Goal: Task Accomplishment & Management: Complete application form

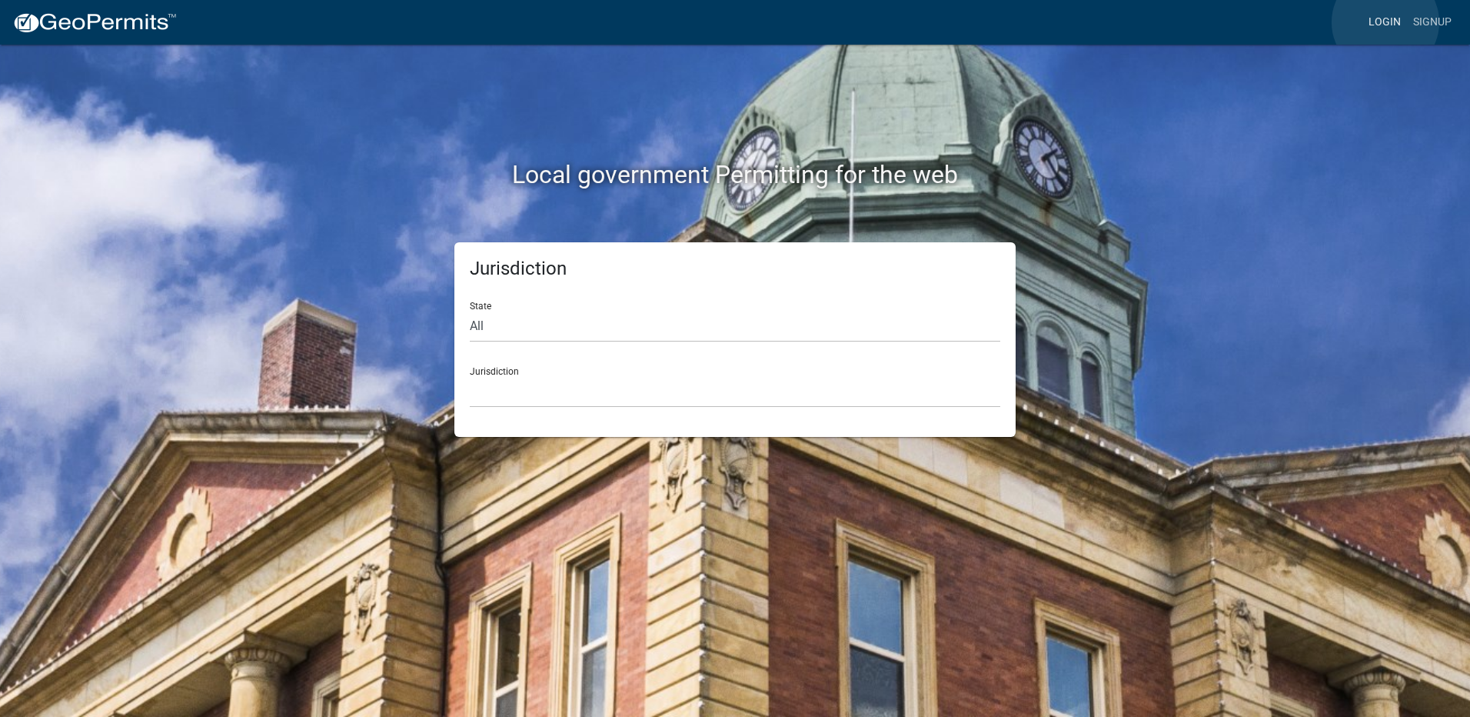
click at [1386, 22] on link "Login" at bounding box center [1385, 22] width 45 height 29
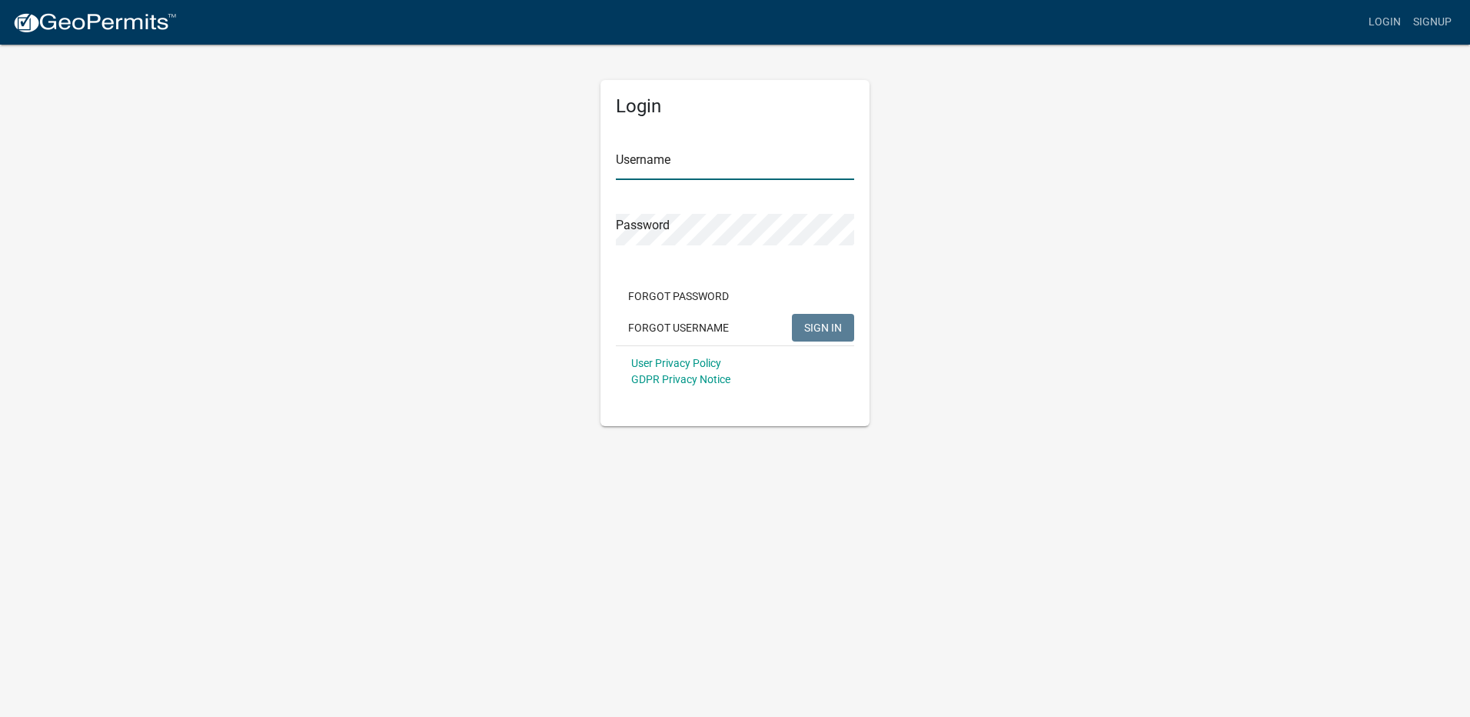
type input "Maeser Plumbing"
click at [830, 325] on span "SIGN IN" at bounding box center [823, 327] width 38 height 12
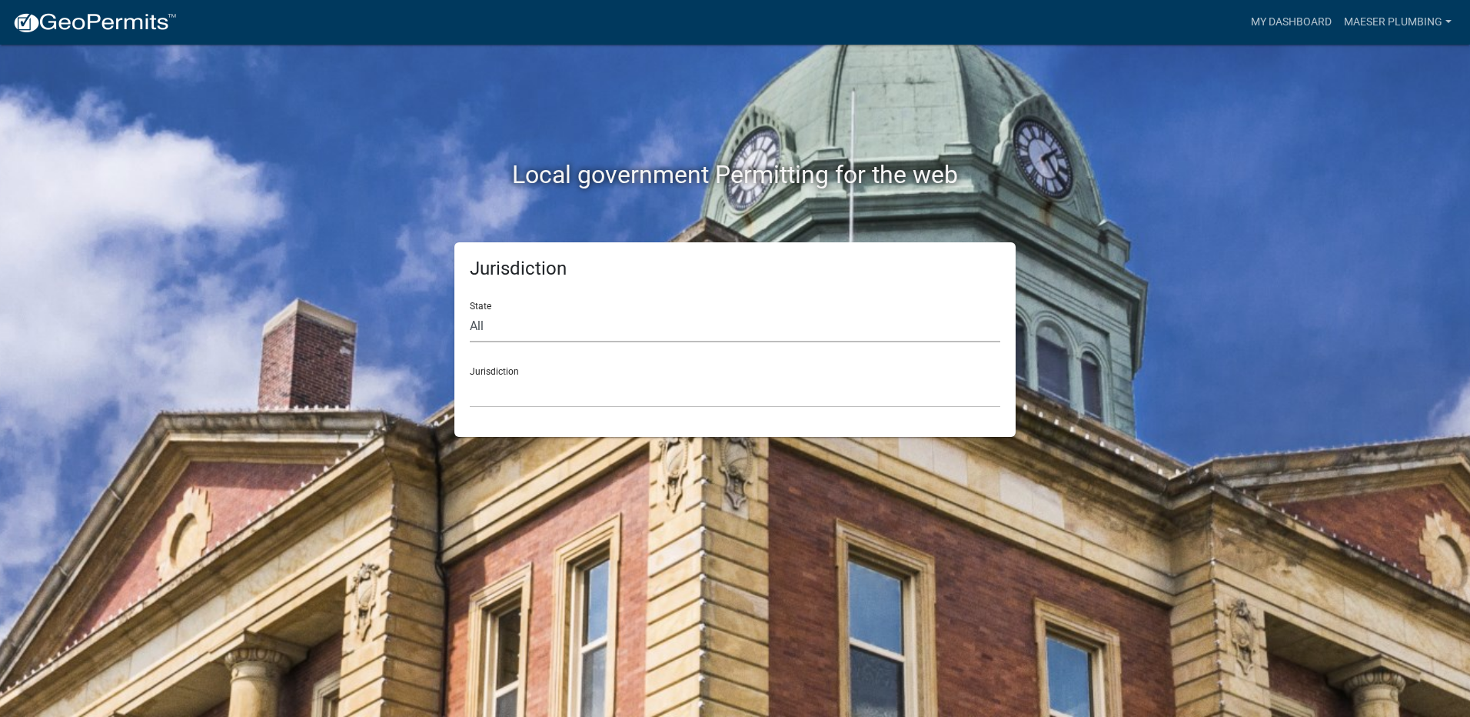
click at [478, 322] on select "All [US_STATE] [US_STATE] [US_STATE] [US_STATE] [US_STATE] [US_STATE] [US_STATE…" at bounding box center [735, 327] width 531 height 32
select select "[US_STATE]"
click at [470, 311] on select "All [US_STATE] [US_STATE] [US_STATE] [US_STATE] [US_STATE] [US_STATE] [US_STATE…" at bounding box center [735, 327] width 531 height 32
click at [514, 399] on select "City of [GEOGRAPHIC_DATA], [US_STATE] City of [GEOGRAPHIC_DATA], [US_STATE] Cit…" at bounding box center [735, 392] width 531 height 32
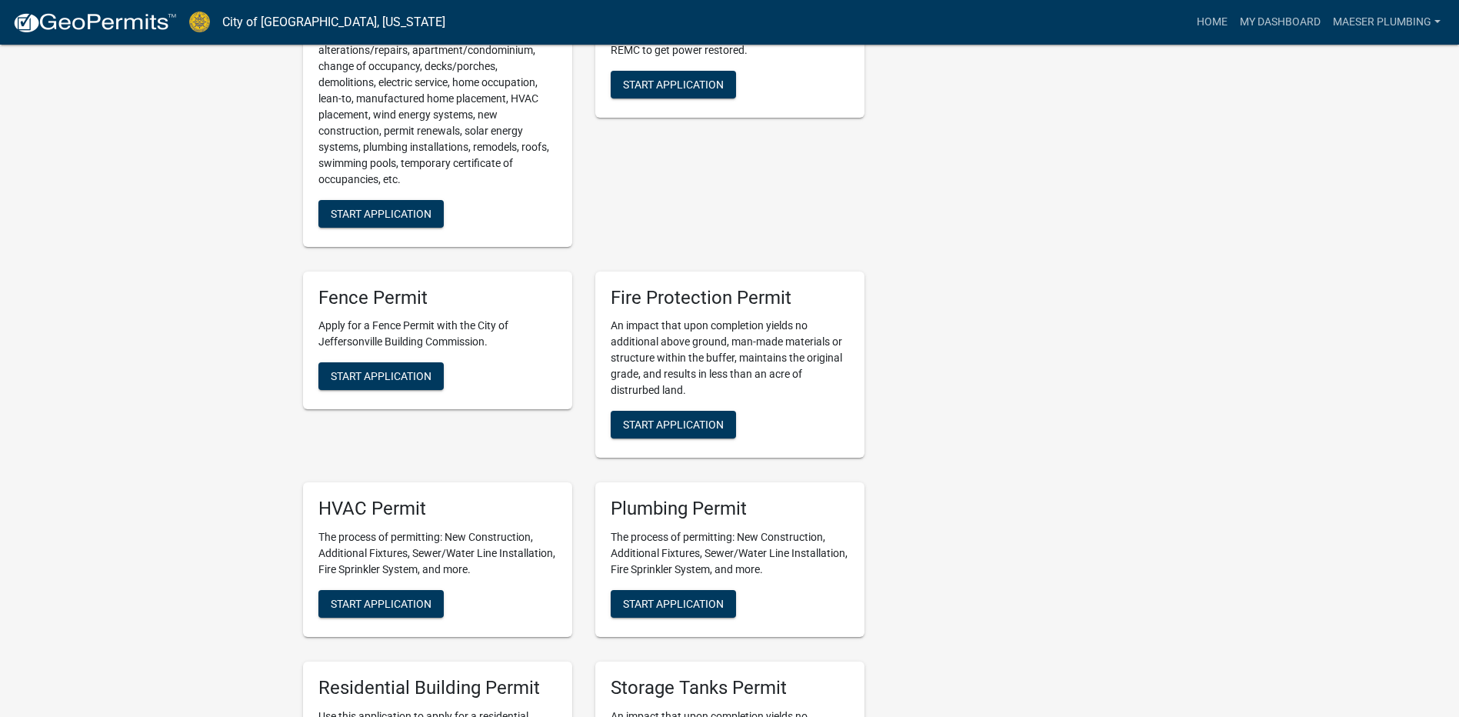
scroll to position [692, 0]
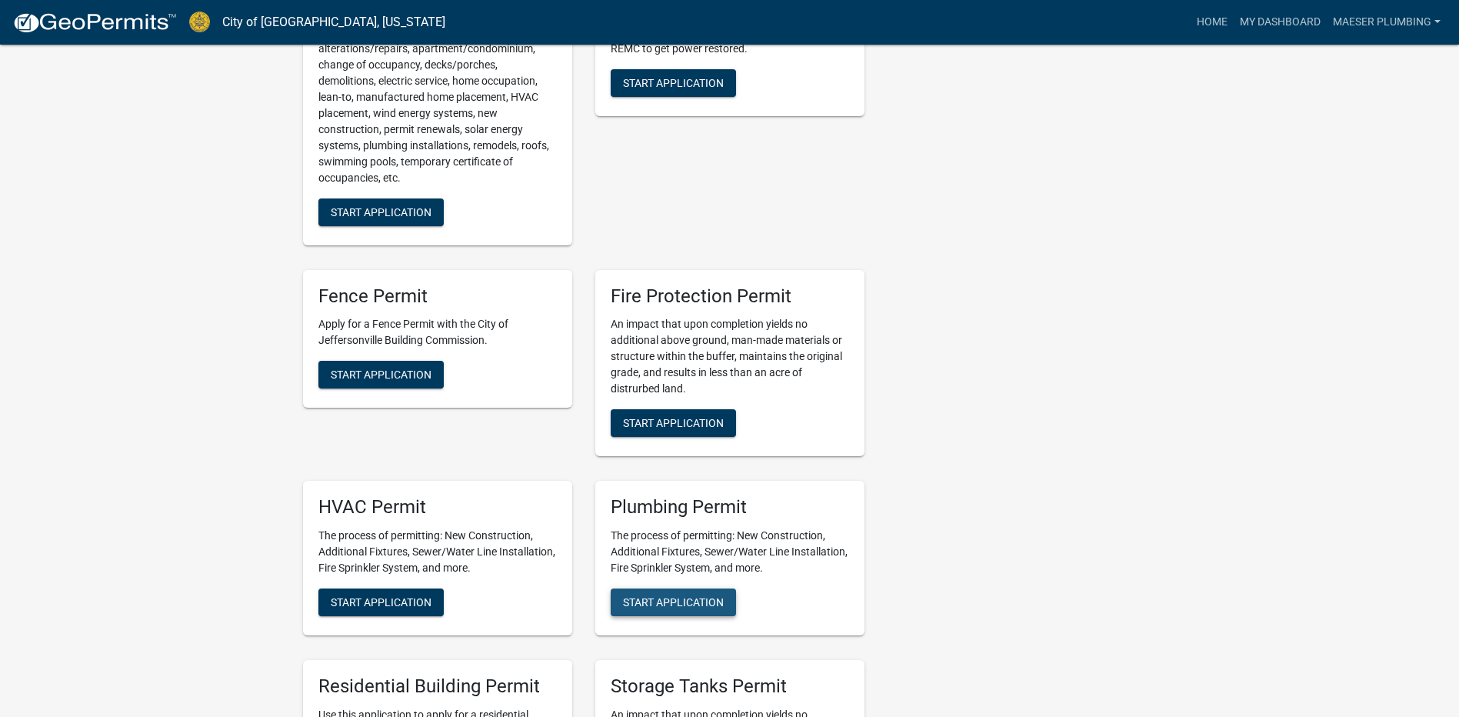
click at [657, 596] on span "Start Application" at bounding box center [673, 602] width 101 height 12
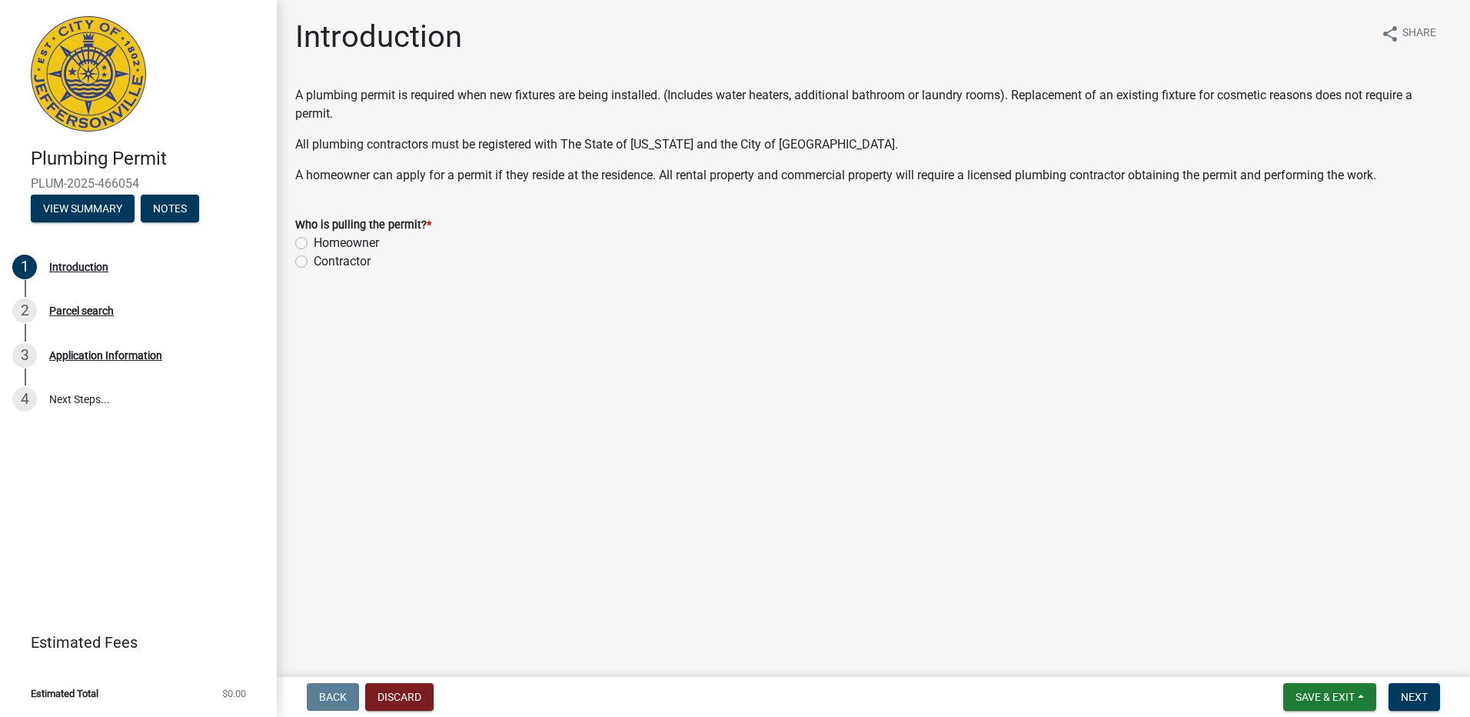
click at [314, 262] on label "Contractor" at bounding box center [342, 261] width 57 height 18
click at [314, 262] on input "Contractor" at bounding box center [319, 257] width 10 height 10
radio input "true"
click at [1431, 689] on button "Next" at bounding box center [1415, 697] width 52 height 28
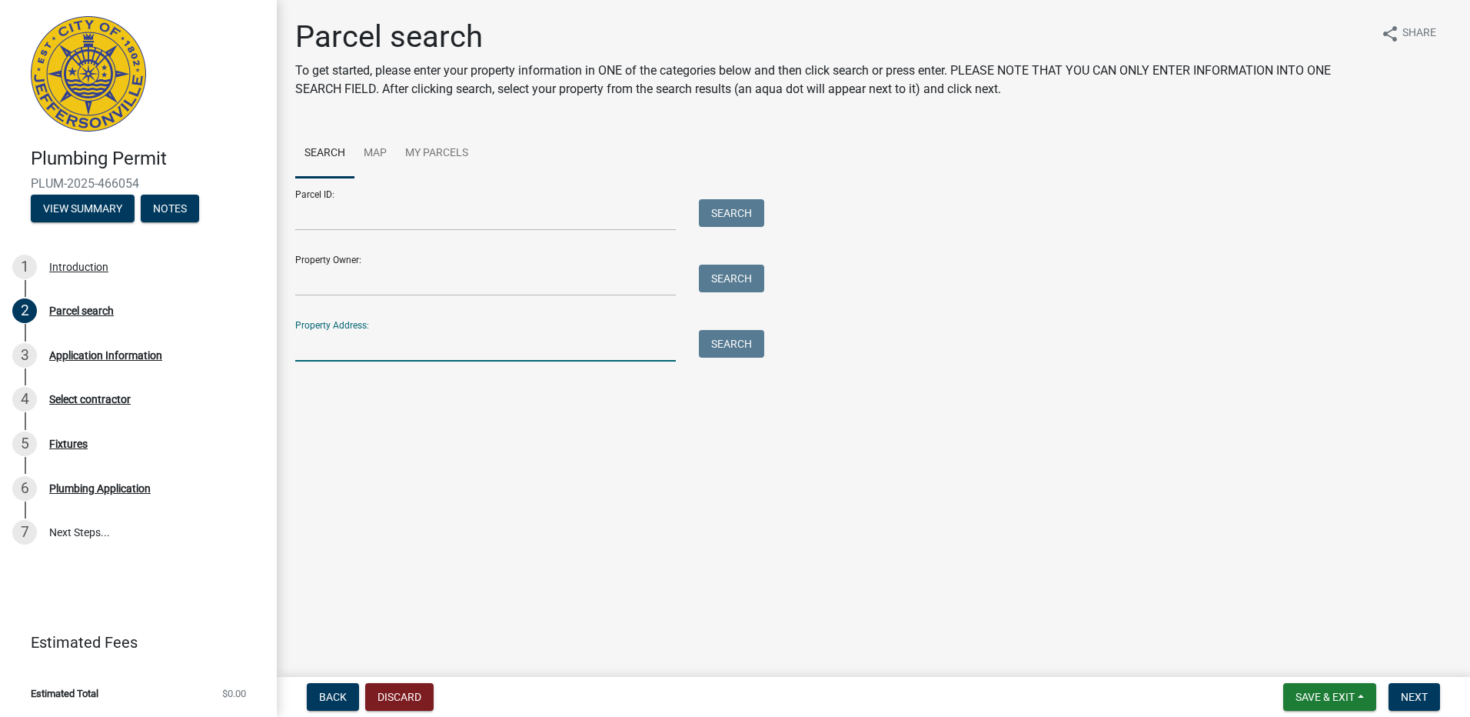
click at [341, 355] on input "Property Address:" at bounding box center [485, 346] width 381 height 32
type input "[STREET_ADDRESS]"
click at [740, 345] on button "Search" at bounding box center [731, 344] width 65 height 28
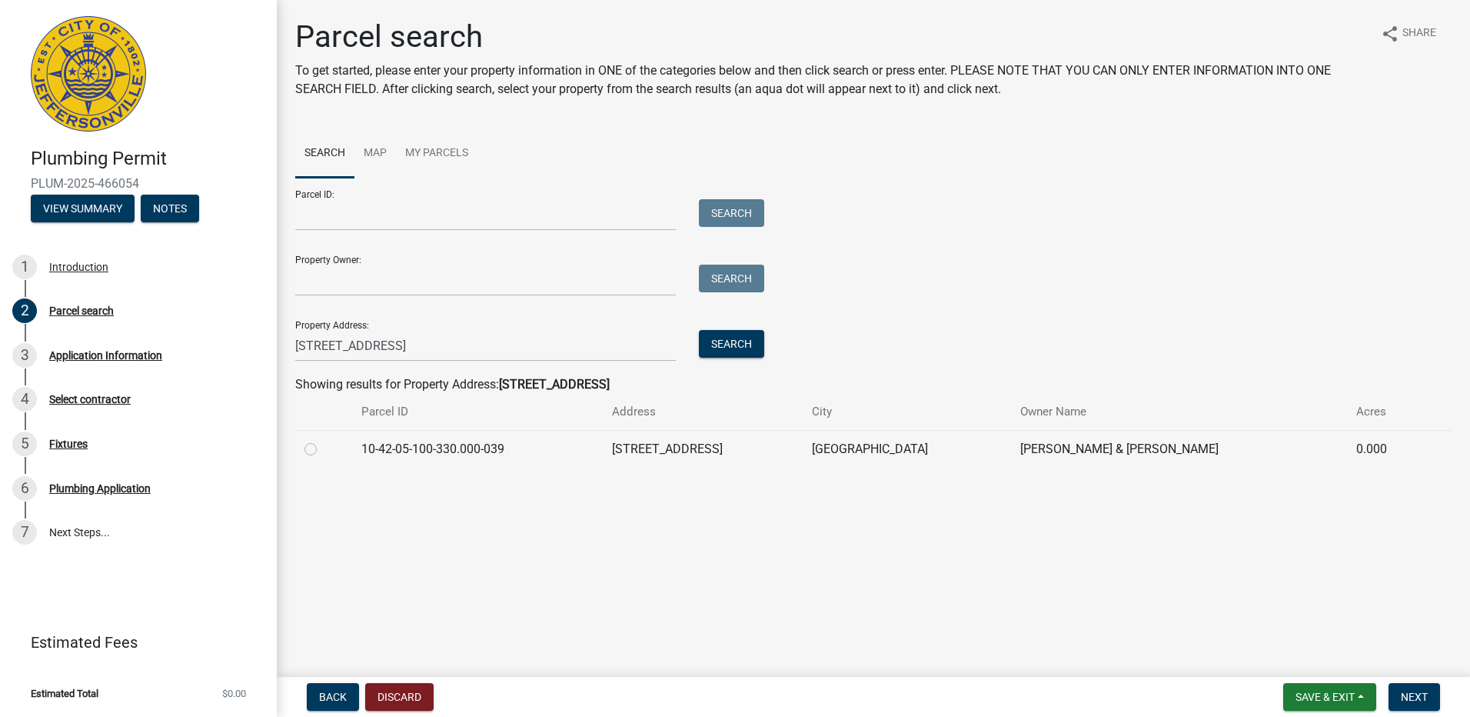
click at [323, 440] on label at bounding box center [323, 440] width 0 height 0
click at [323, 445] on input "radio" at bounding box center [328, 445] width 10 height 10
radio input "true"
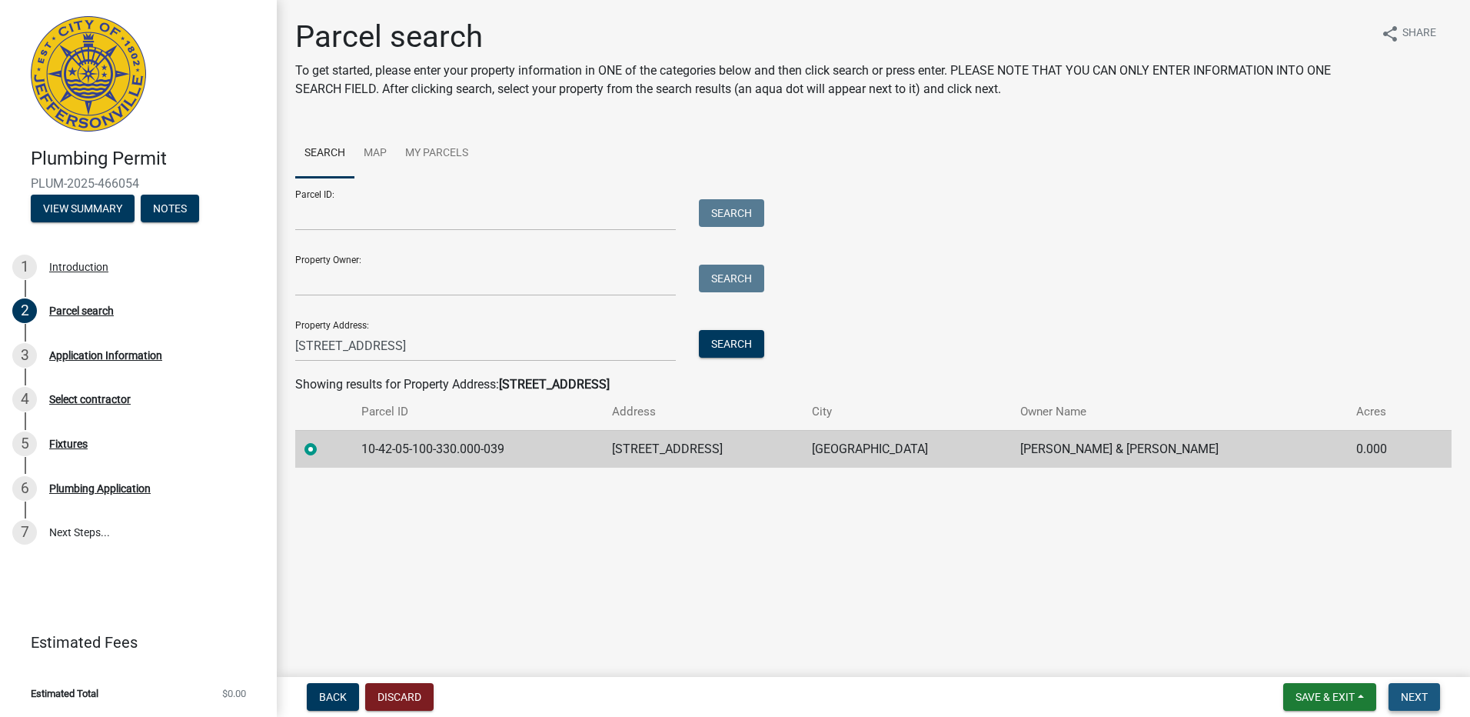
click at [1410, 694] on span "Next" at bounding box center [1414, 697] width 27 height 12
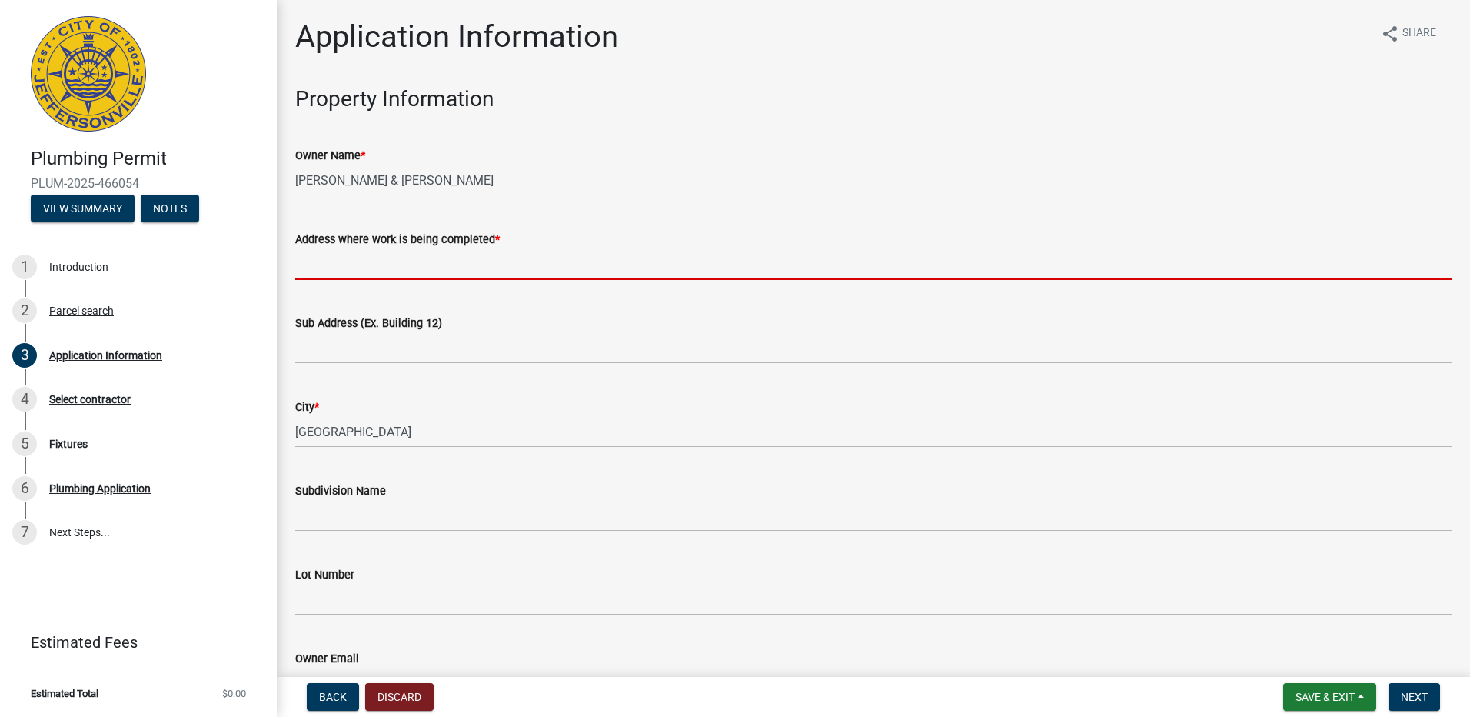
click at [359, 265] on input "Address where work is being completed *" at bounding box center [873, 264] width 1157 height 32
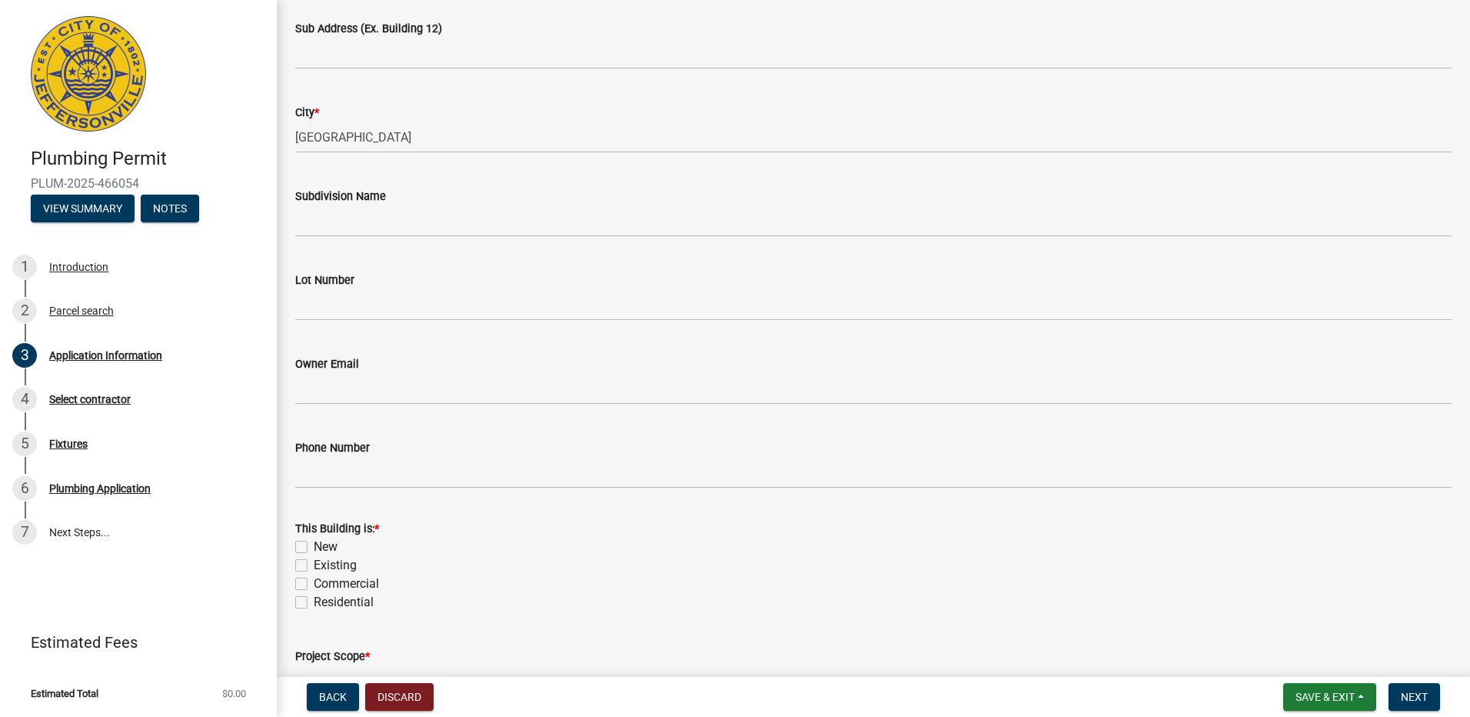
scroll to position [308, 0]
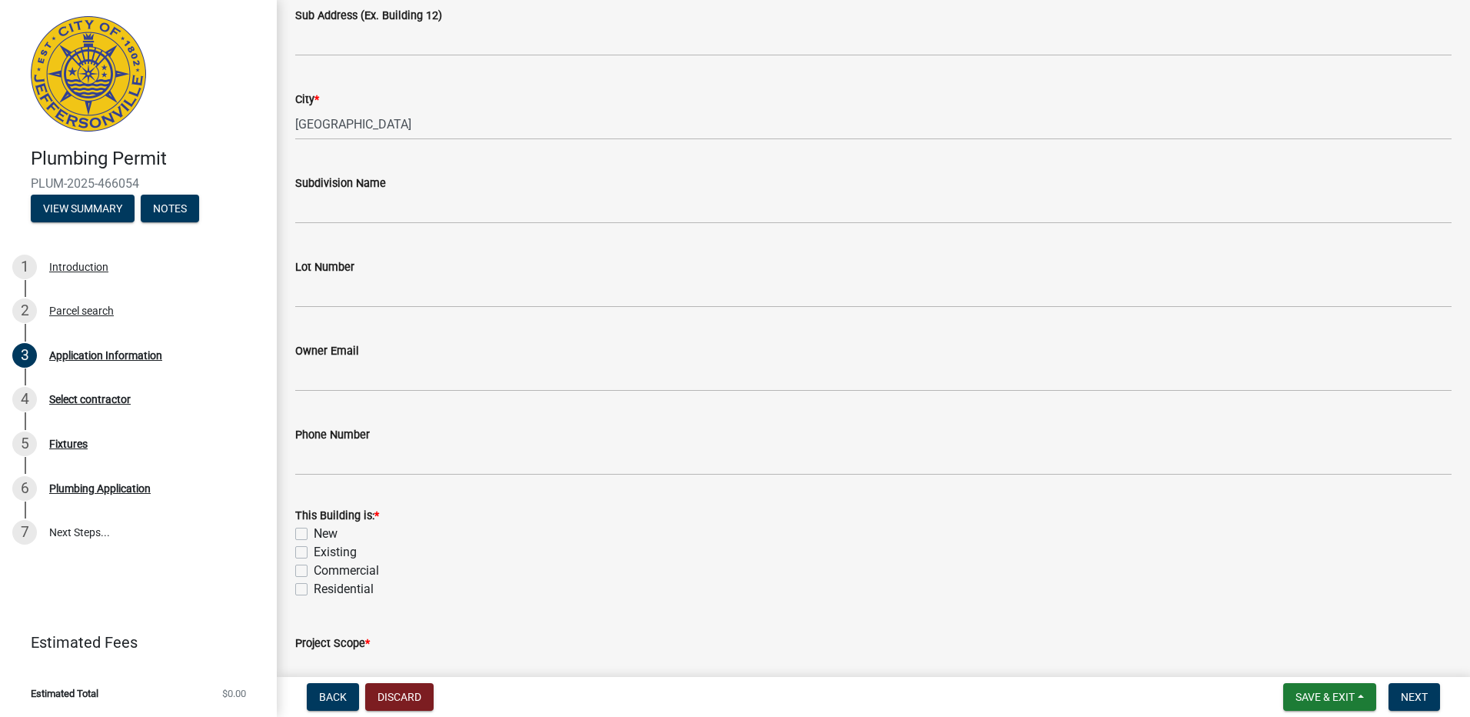
type input "[STREET_ADDRESS]"
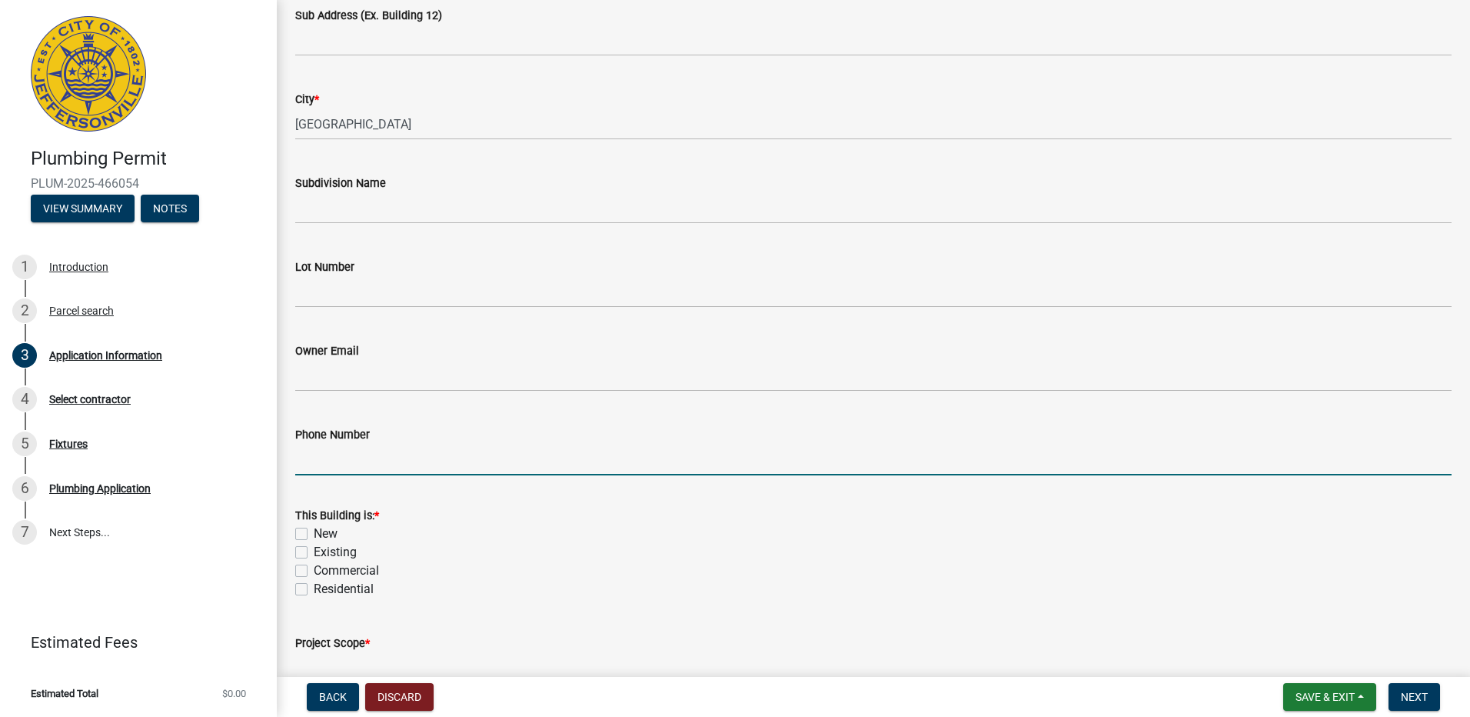
click at [342, 451] on input "Phone Number" at bounding box center [873, 460] width 1157 height 32
type input "[PHONE_NUMBER]"
click at [314, 548] on label "Existing" at bounding box center [335, 552] width 43 height 18
click at [314, 548] on input "Existing" at bounding box center [319, 548] width 10 height 10
checkbox input "true"
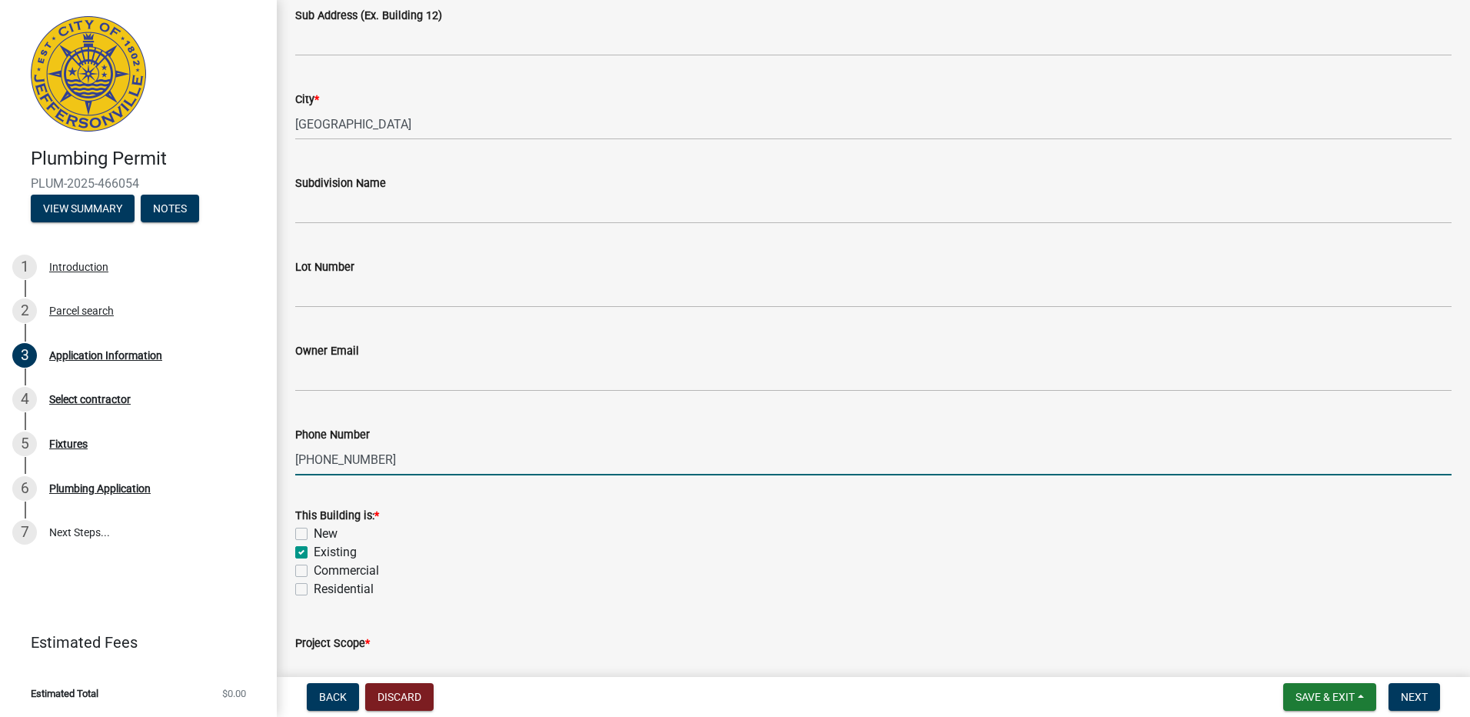
checkbox input "false"
checkbox input "true"
checkbox input "false"
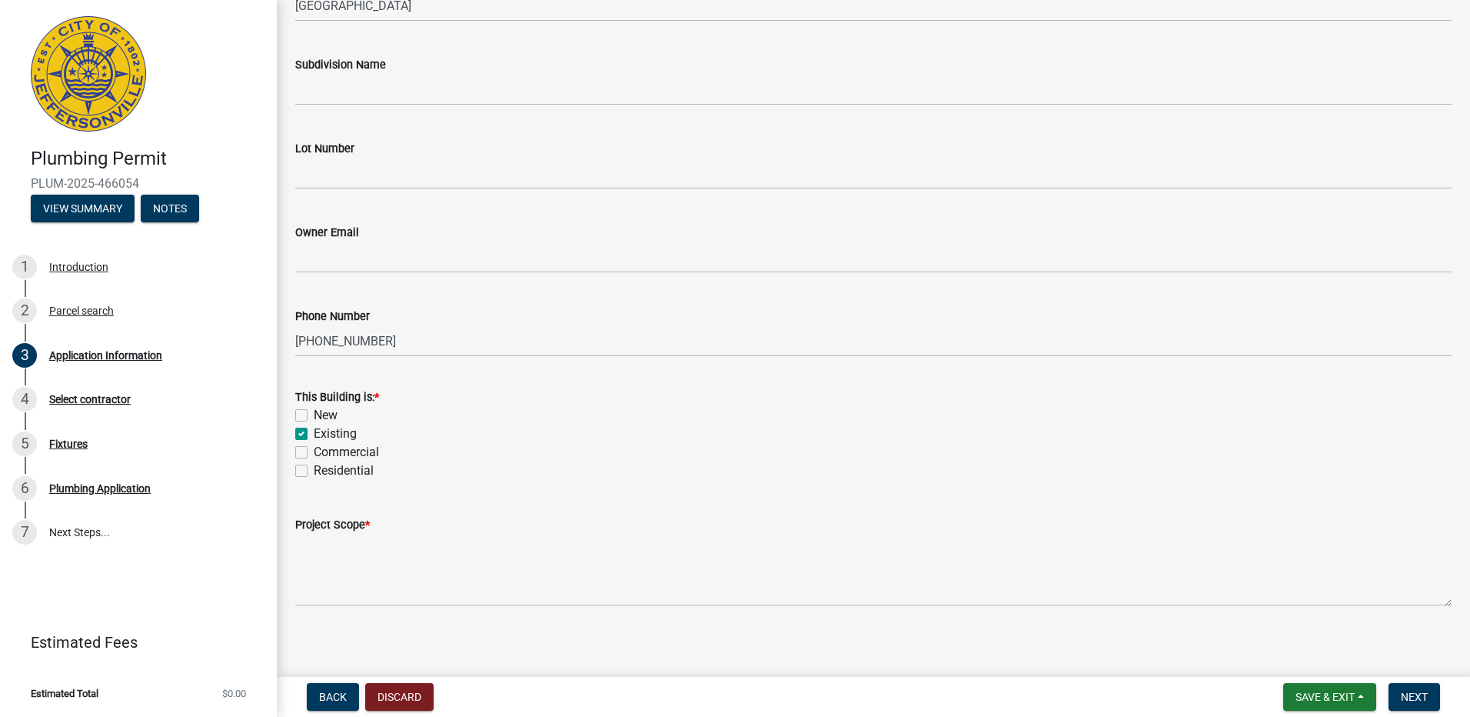
scroll to position [434, 0]
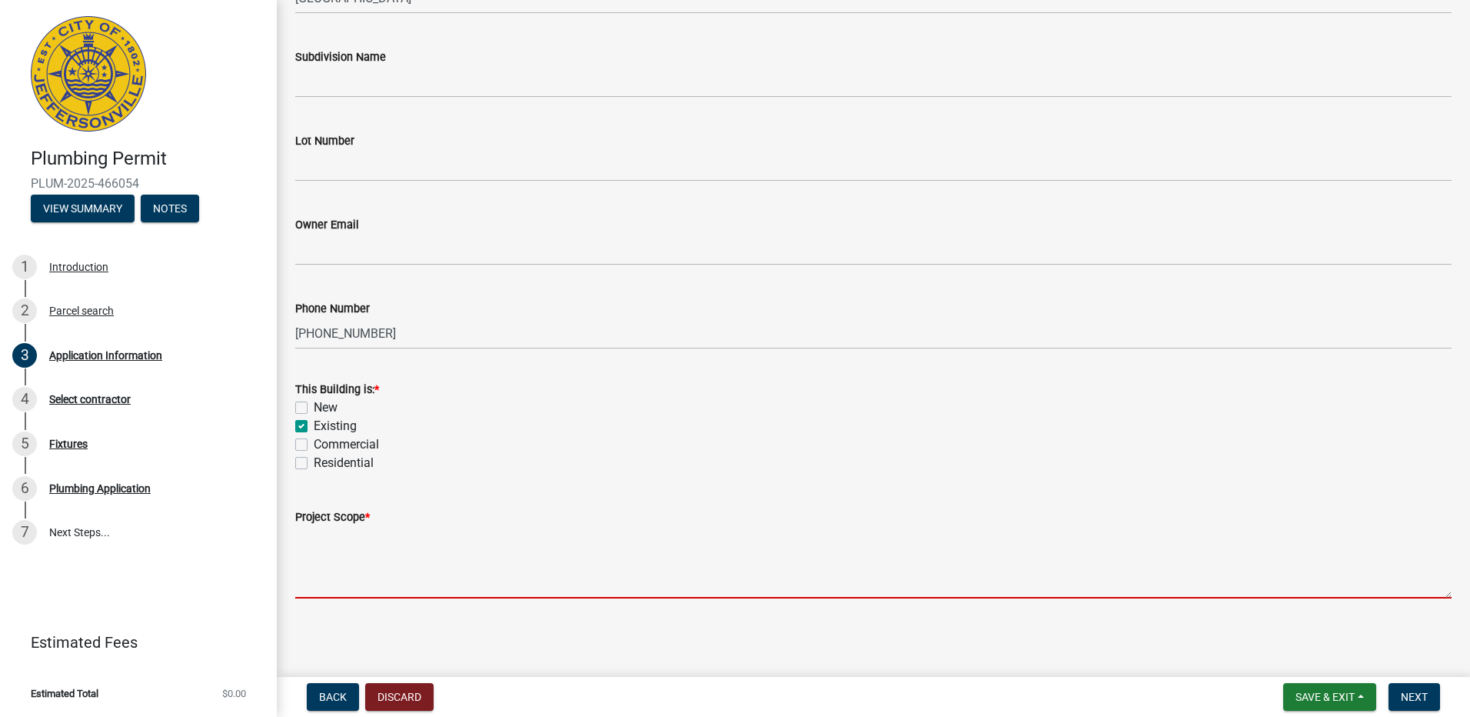
click at [299, 549] on textarea "Project Scope *" at bounding box center [873, 562] width 1157 height 72
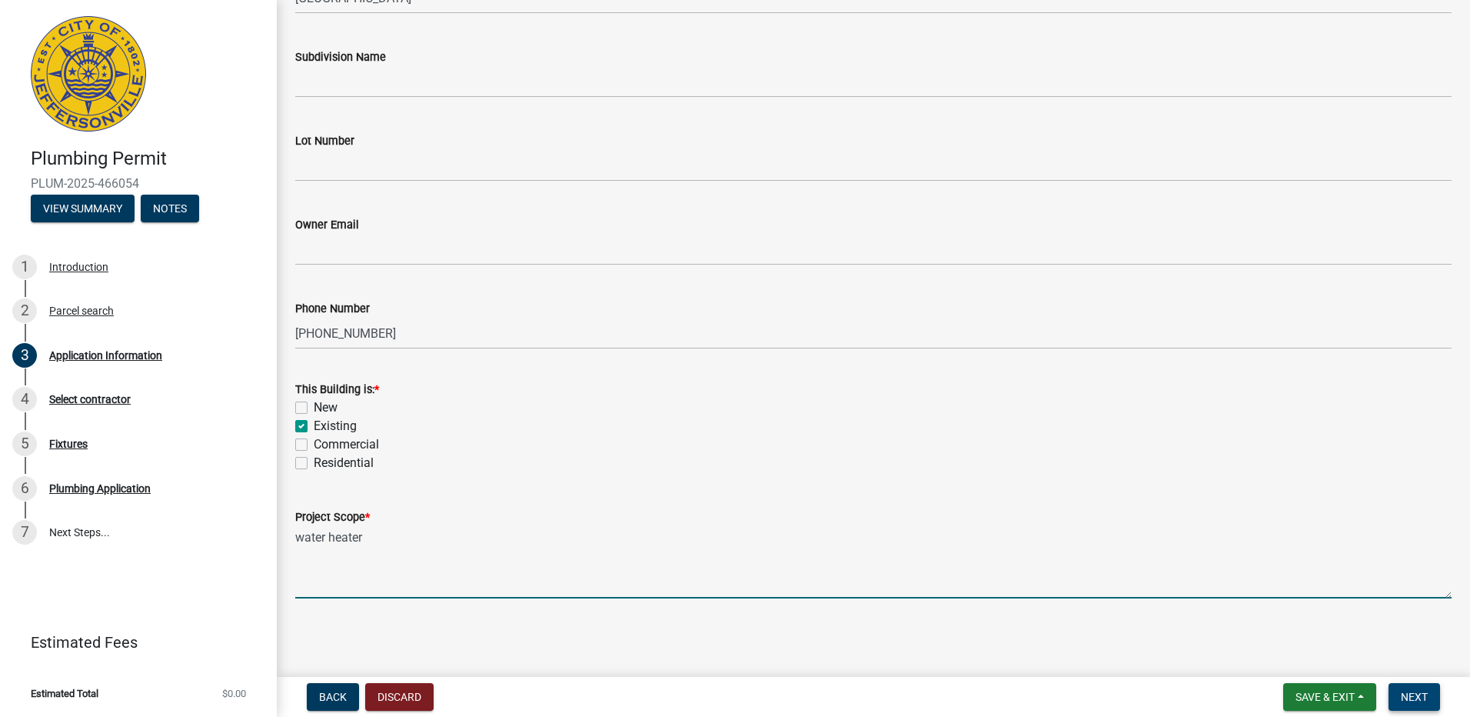
type textarea "water heater"
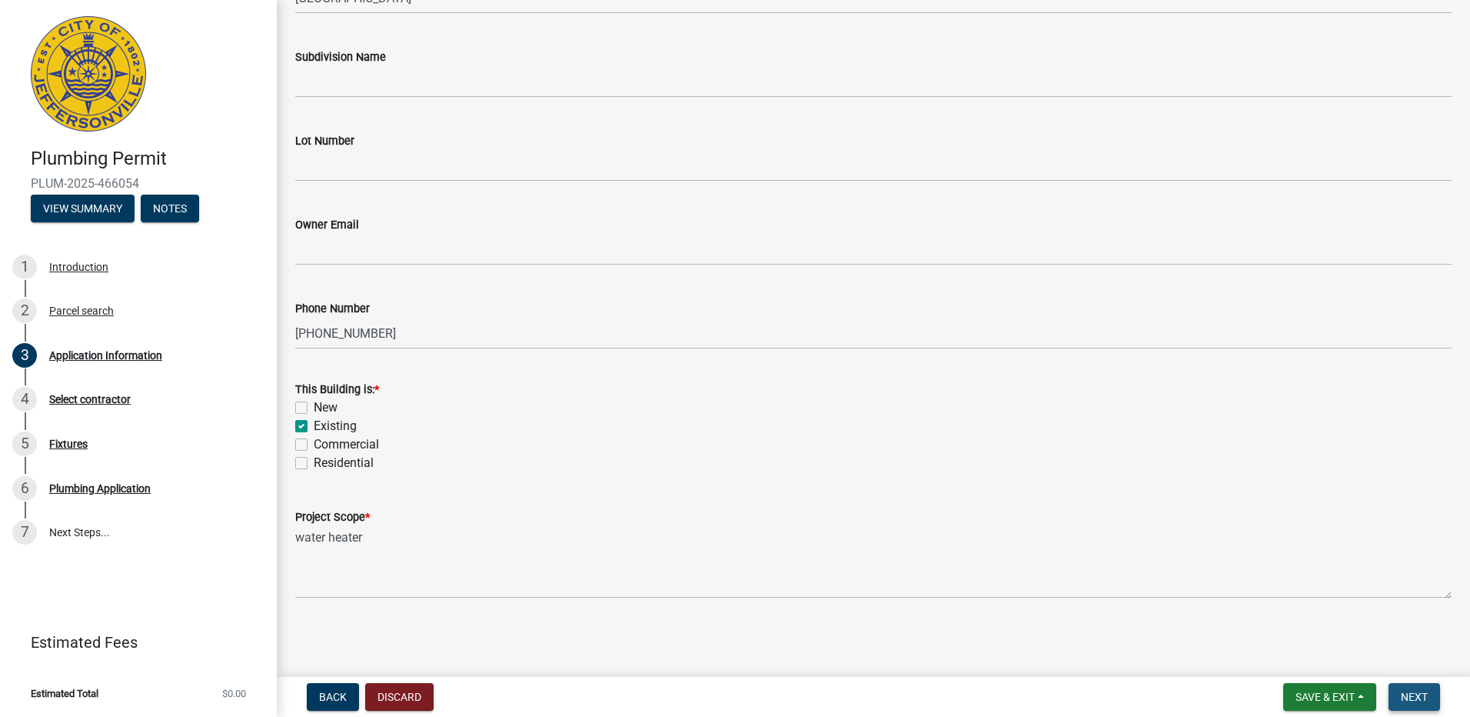
click at [1411, 692] on span "Next" at bounding box center [1414, 697] width 27 height 12
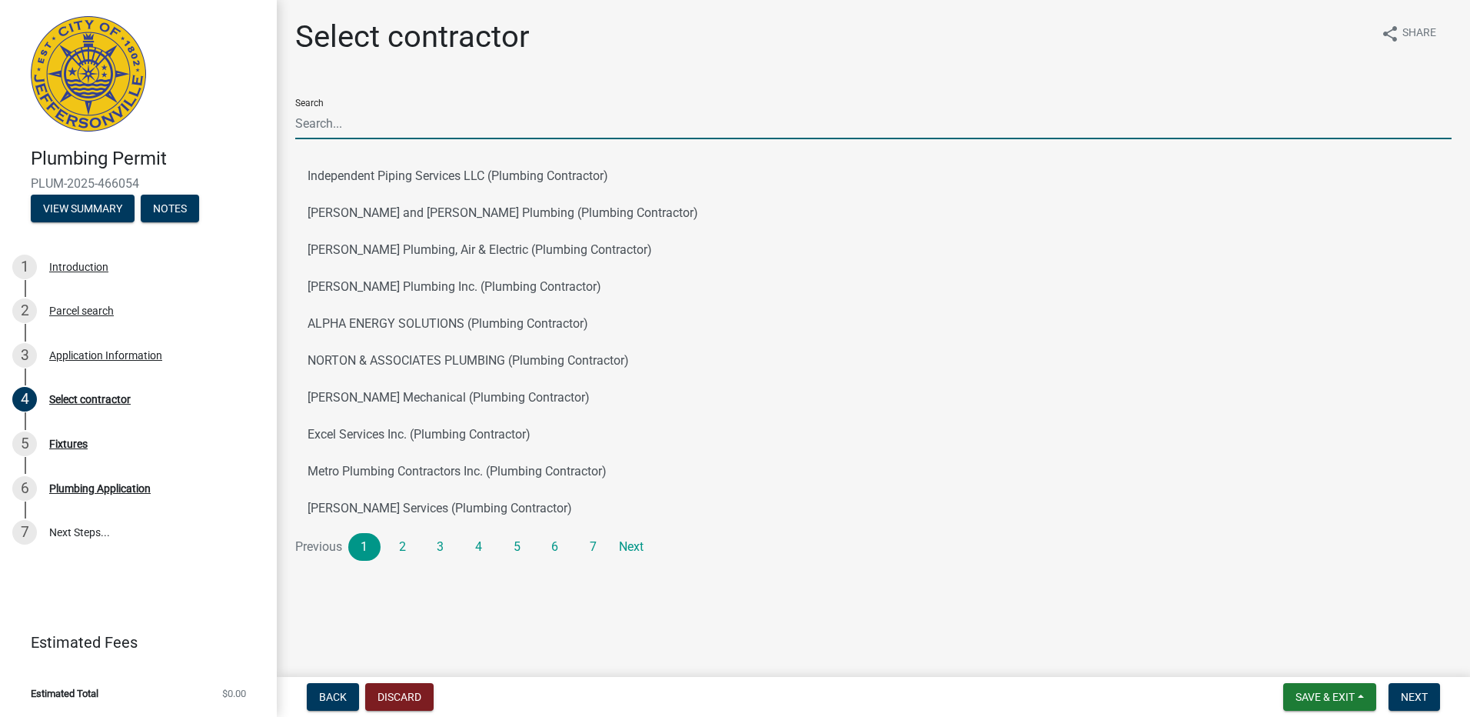
click at [398, 120] on input "Search" at bounding box center [873, 124] width 1157 height 32
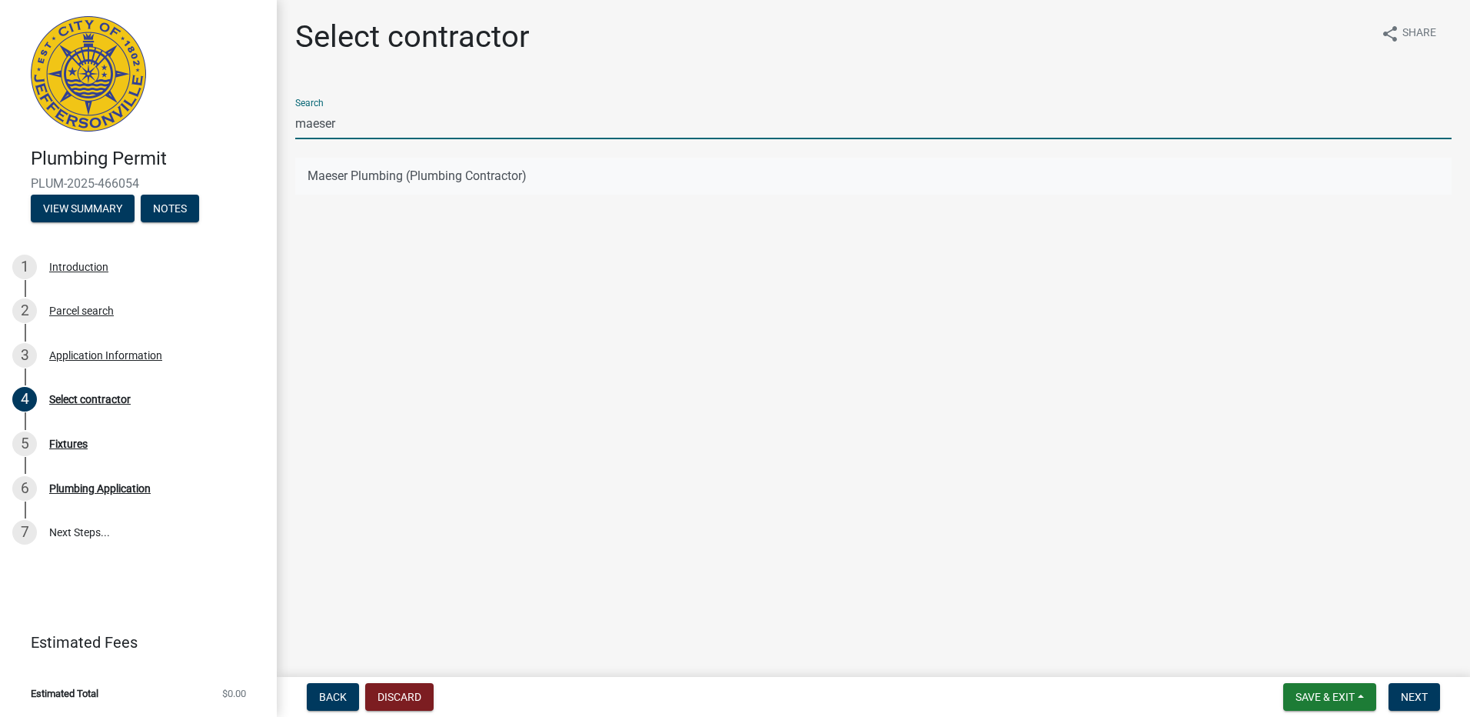
type input "maeser"
click at [305, 175] on button "Maeser Plumbing (Plumbing Contractor)" at bounding box center [873, 176] width 1157 height 37
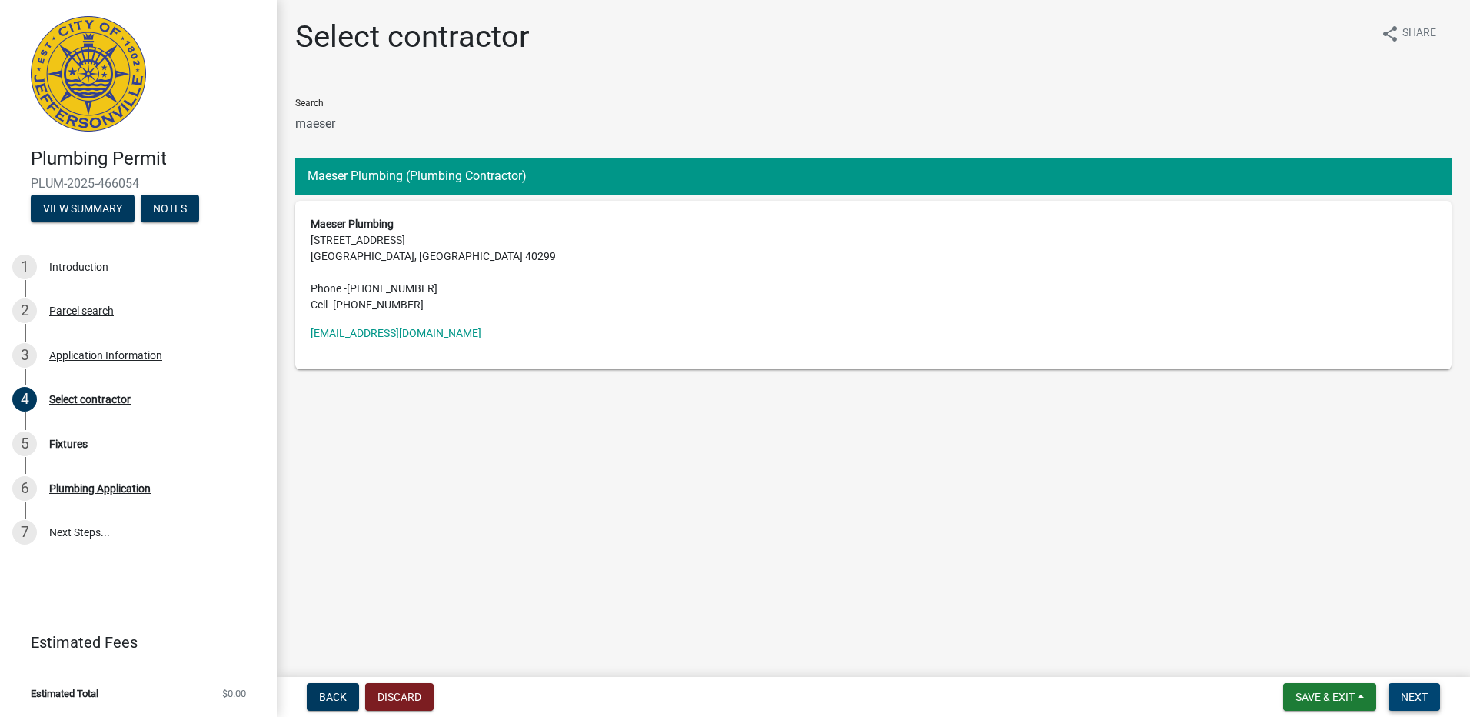
click at [1417, 692] on span "Next" at bounding box center [1414, 697] width 27 height 12
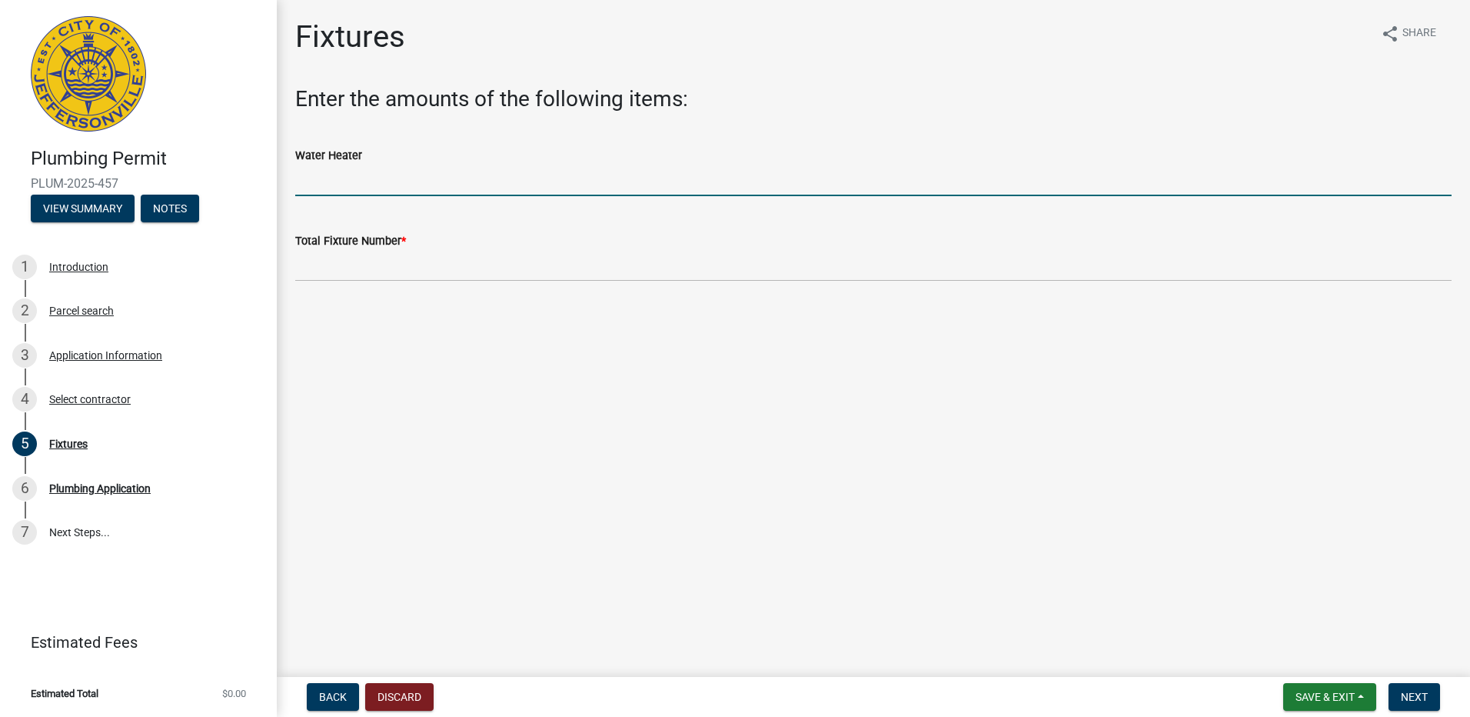
click at [335, 172] on input "text" at bounding box center [873, 181] width 1157 height 32
type input "1"
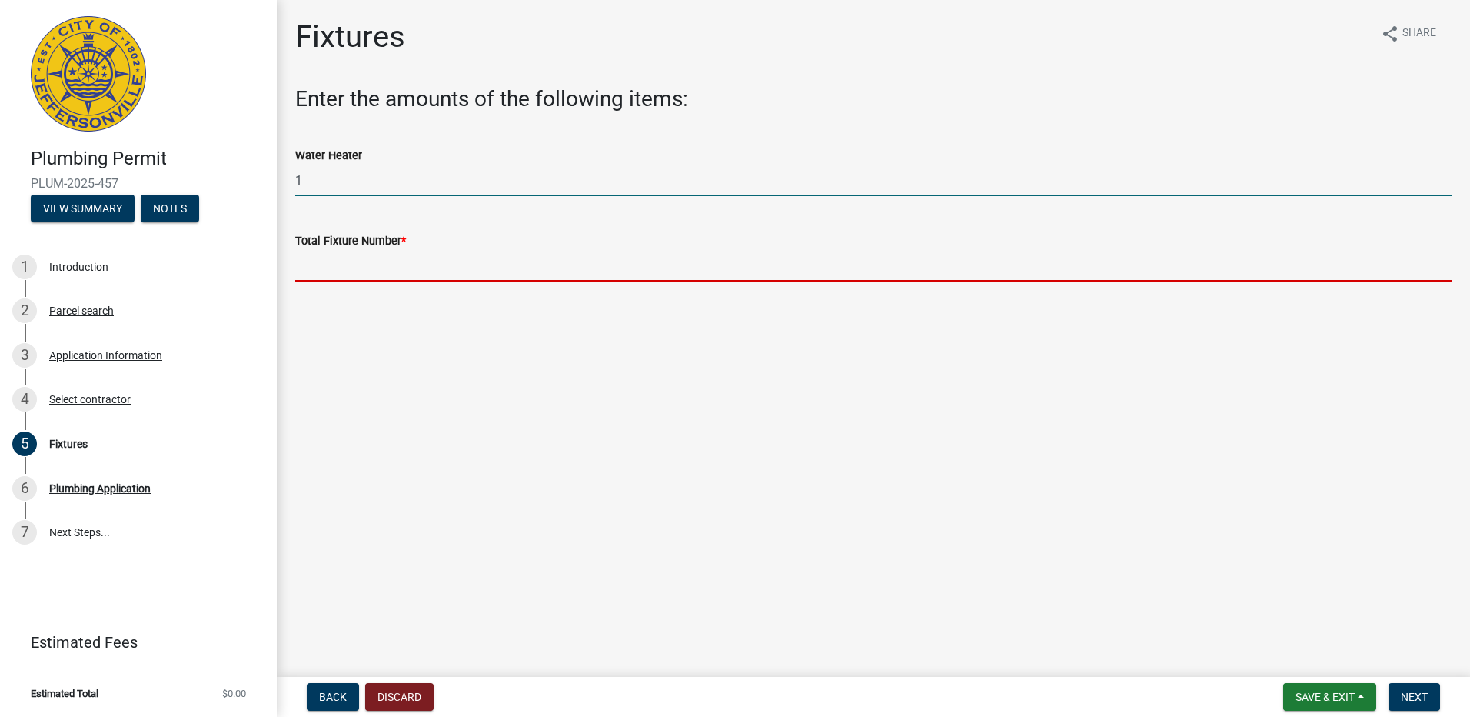
type input "1"
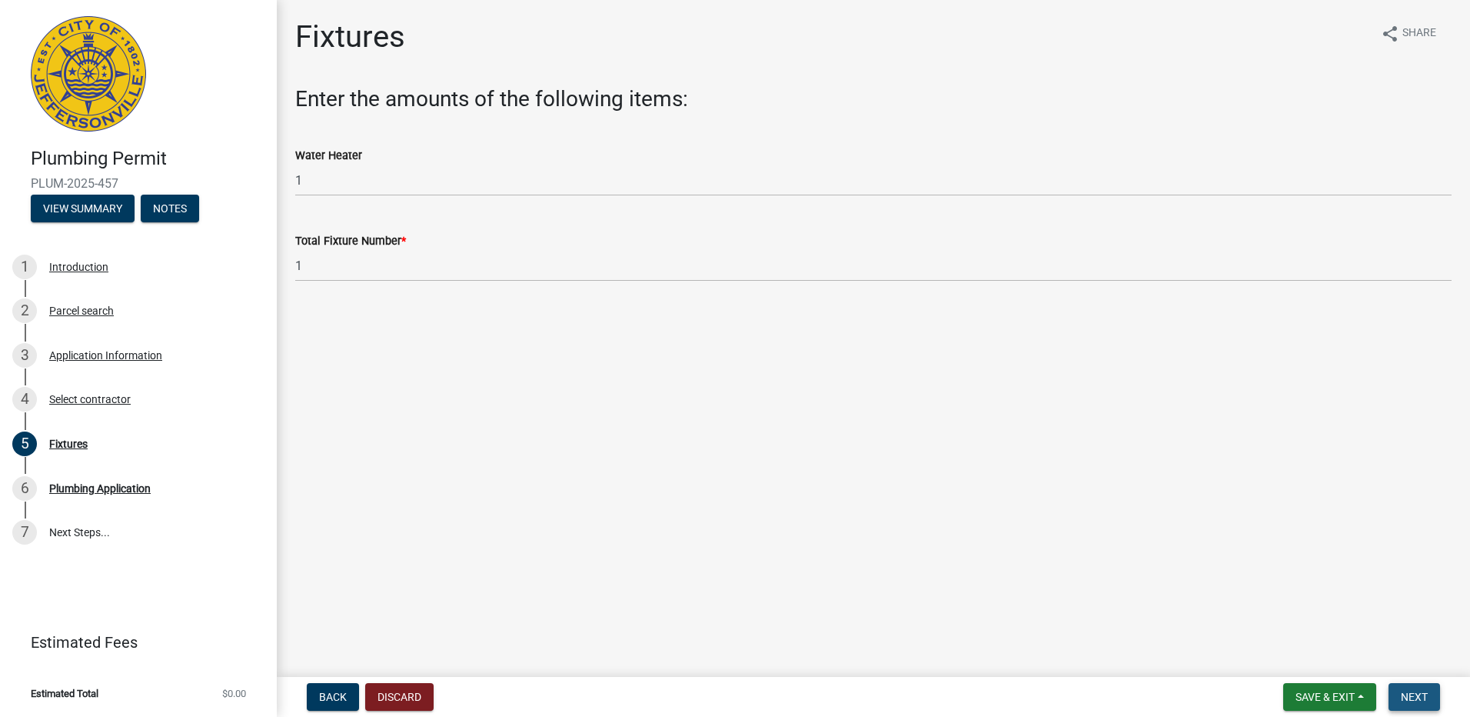
click at [1413, 699] on span "Next" at bounding box center [1414, 697] width 27 height 12
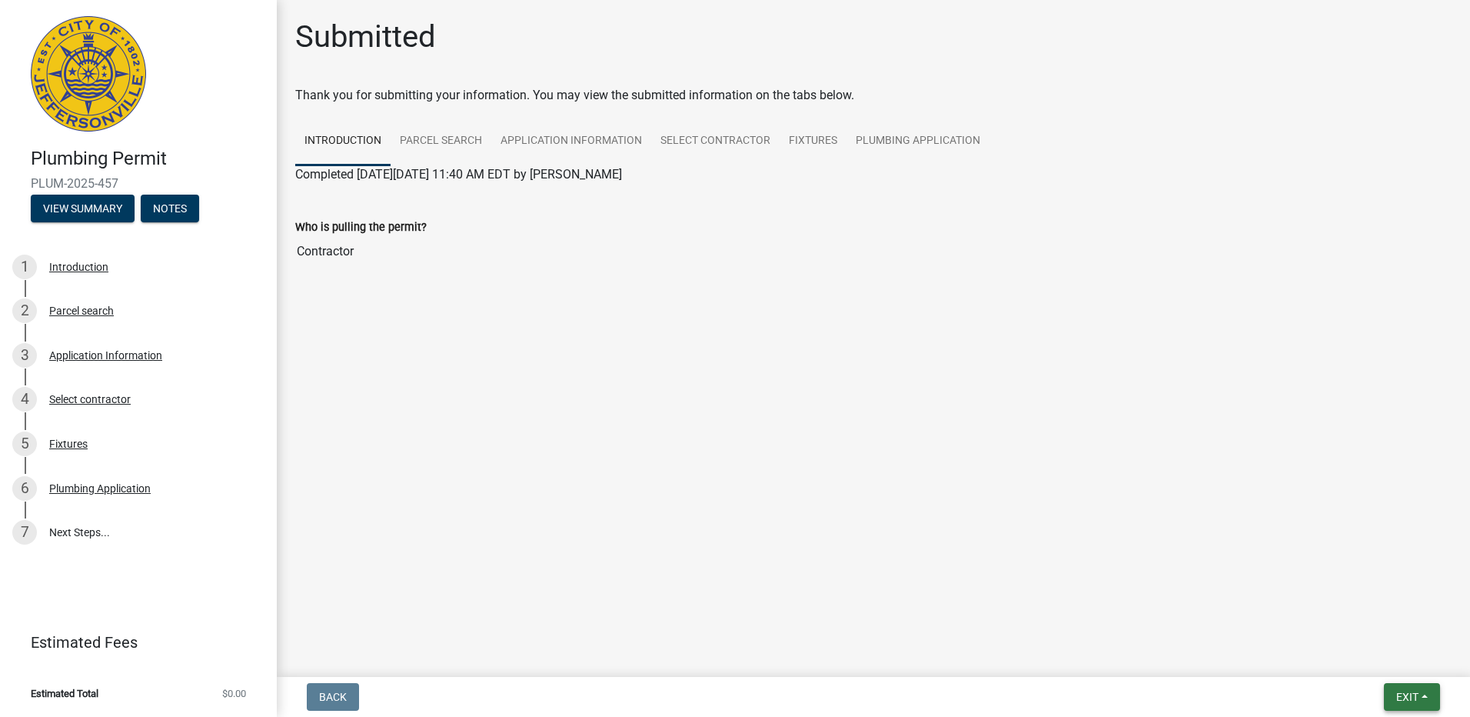
click at [1413, 699] on span "Exit" at bounding box center [1408, 697] width 22 height 12
